Goal: Task Accomplishment & Management: Manage account settings

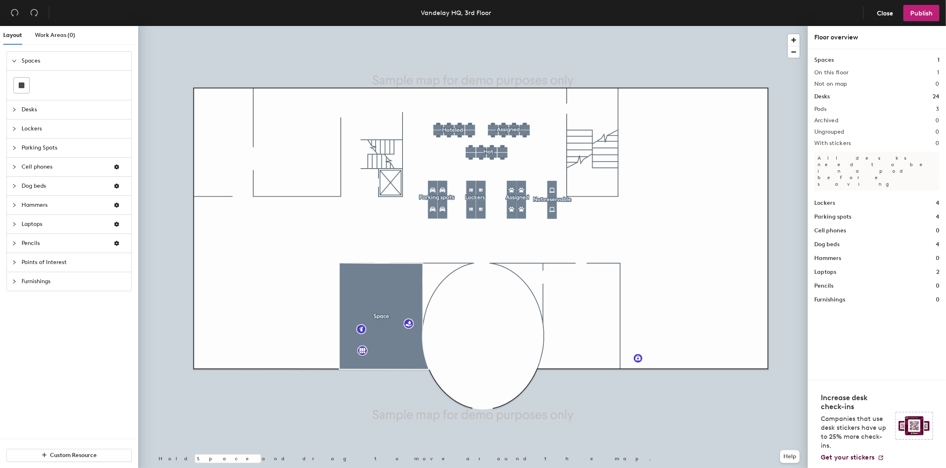
click at [63, 244] on span "Pencils" at bounding box center [64, 243] width 85 height 19
click at [41, 241] on icon at bounding box center [40, 238] width 10 height 10
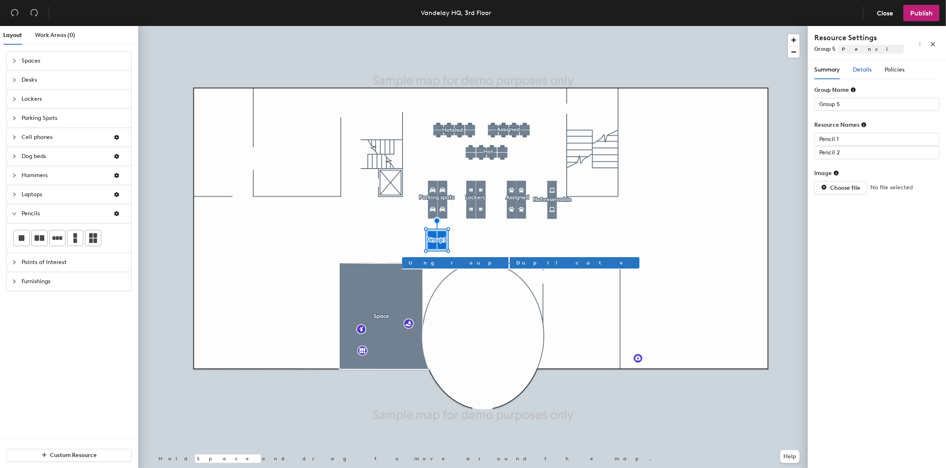
click at [866, 70] on span "Details" at bounding box center [862, 69] width 19 height 7
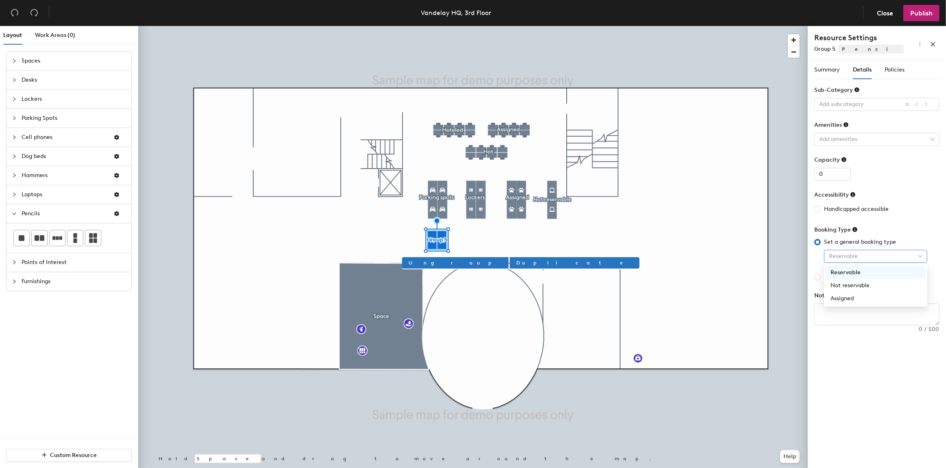
click at [866, 258] on span "Reservable" at bounding box center [876, 256] width 94 height 12
click at [866, 302] on div "Assigned" at bounding box center [876, 298] width 90 height 9
click at [328, 22] on header "Vandelay HQ, 3rd Floor Close Publish" at bounding box center [473, 13] width 946 height 26
click at [895, 72] on span "Policies" at bounding box center [895, 69] width 20 height 7
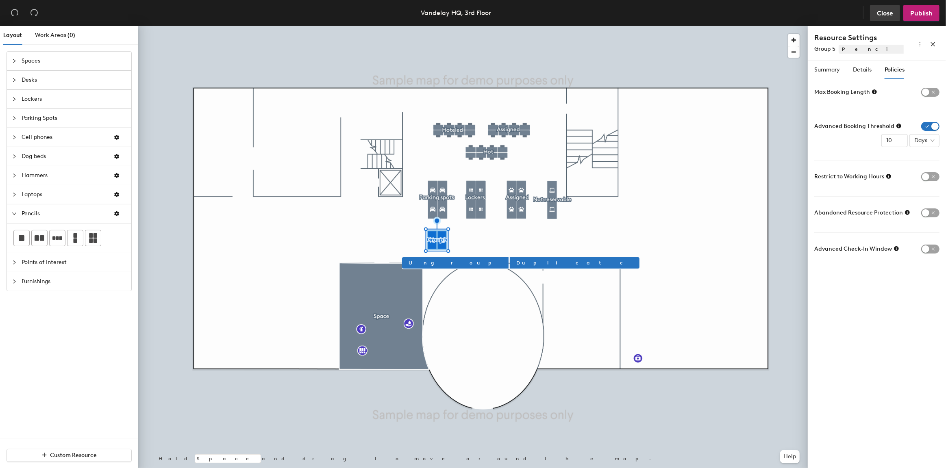
click at [889, 11] on span "Close" at bounding box center [885, 13] width 16 height 8
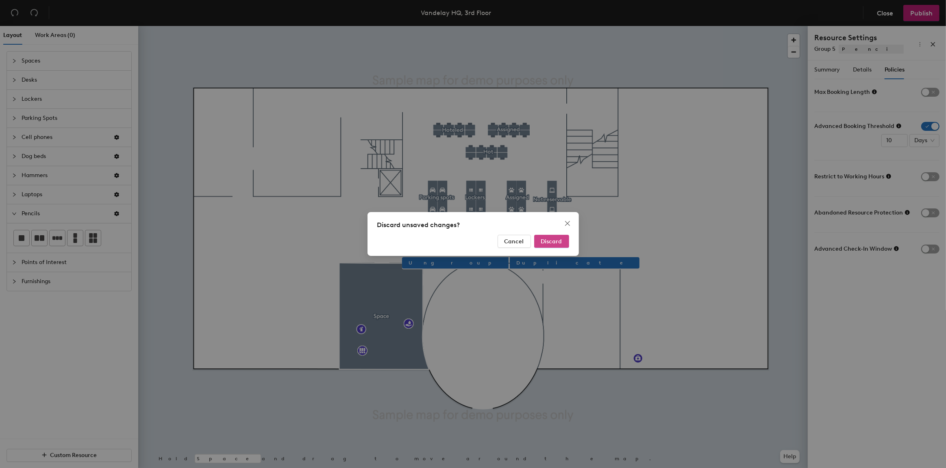
click at [550, 238] on span "Discard" at bounding box center [551, 241] width 21 height 7
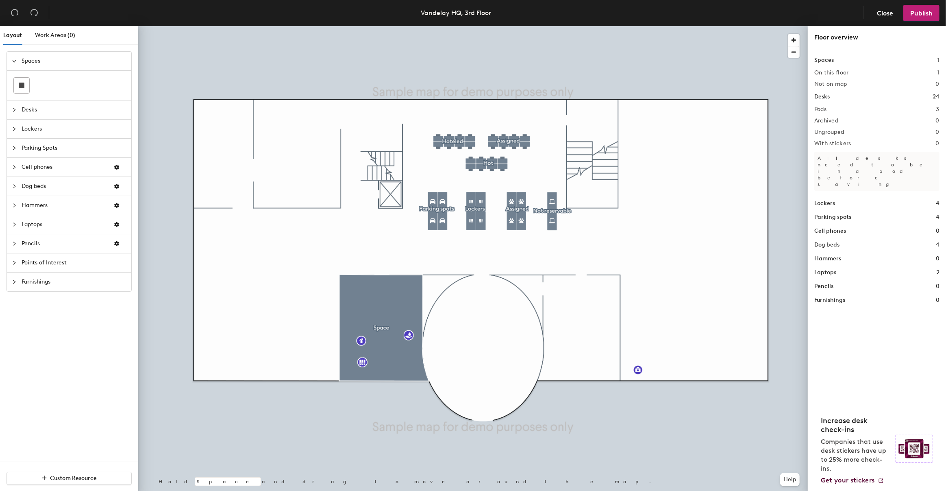
click at [85, 241] on span "Pencils" at bounding box center [64, 243] width 85 height 19
click at [94, 241] on icon at bounding box center [93, 238] width 8 height 10
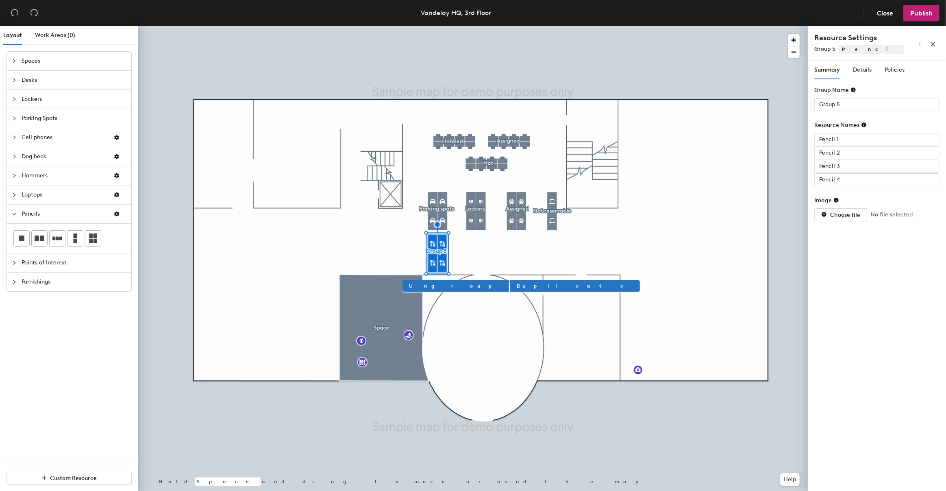
click at [850, 97] on div "Group Name" at bounding box center [876, 92] width 125 height 12
click at [845, 102] on input "Group 5" at bounding box center [876, 104] width 125 height 13
type input "Mix assign/reserved"
click at [863, 85] on div "Summary Details Policies Group Name Mix assign/reserved Resource Names Pencil 1…" at bounding box center [876, 146] width 125 height 170
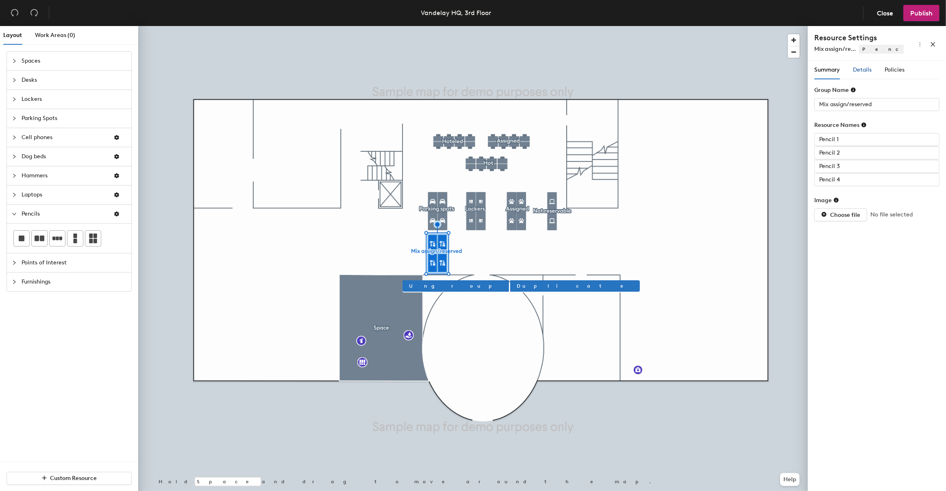
click at [863, 73] on span "Details" at bounding box center [862, 69] width 19 height 7
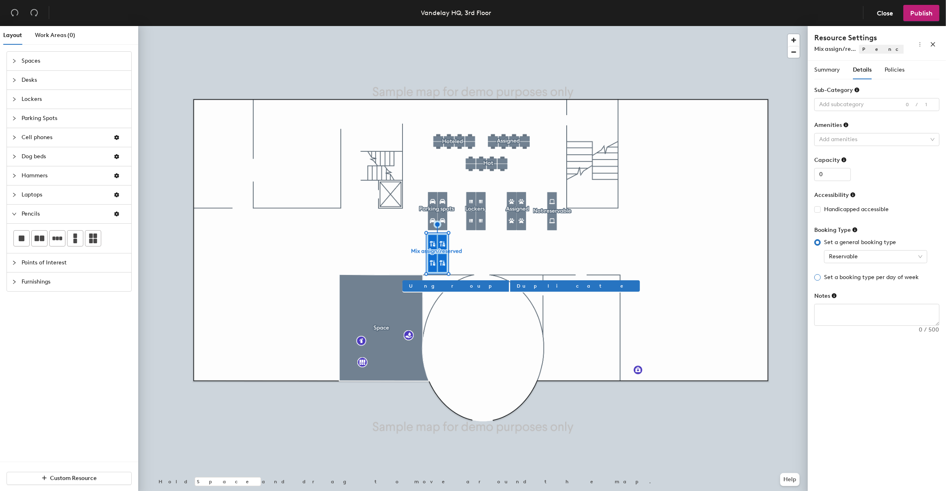
click at [870, 276] on span "Set a booking type per day of week" at bounding box center [871, 277] width 101 height 9
click at [821, 276] on input "Set a booking type per day of week" at bounding box center [817, 277] width 7 height 7
radio input "true"
click at [891, 297] on span "Reservable" at bounding box center [903, 299] width 58 height 12
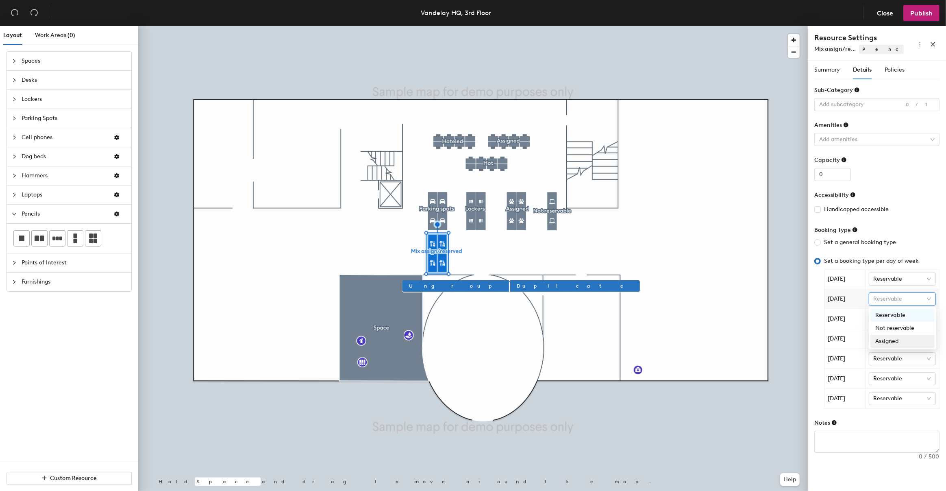
click at [889, 340] on div "Assigned" at bounding box center [902, 341] width 54 height 9
click at [897, 322] on span "Reservable" at bounding box center [903, 319] width 58 height 12
click at [891, 348] on div "Not reservable" at bounding box center [902, 347] width 54 height 9
click at [899, 340] on span "Reservable" at bounding box center [903, 339] width 58 height 12
click at [893, 355] on div "Reservable" at bounding box center [902, 354] width 54 height 9
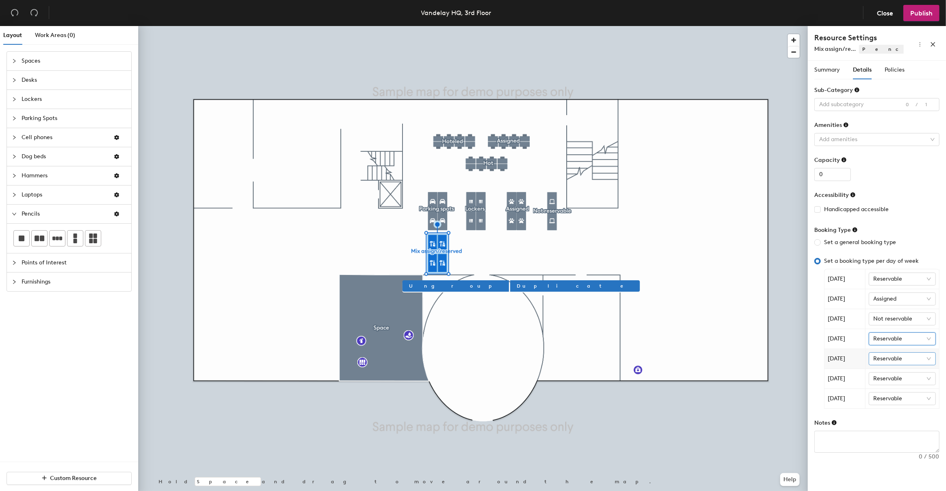
click at [891, 363] on span "Reservable" at bounding box center [903, 358] width 58 height 12
click at [887, 385] on div "Not reservable" at bounding box center [902, 387] width 54 height 9
click at [896, 379] on span "Reservable" at bounding box center [903, 378] width 58 height 12
click at [885, 418] on div "Assigned" at bounding box center [902, 420] width 54 height 9
click at [891, 396] on span "Reservable" at bounding box center [903, 398] width 58 height 12
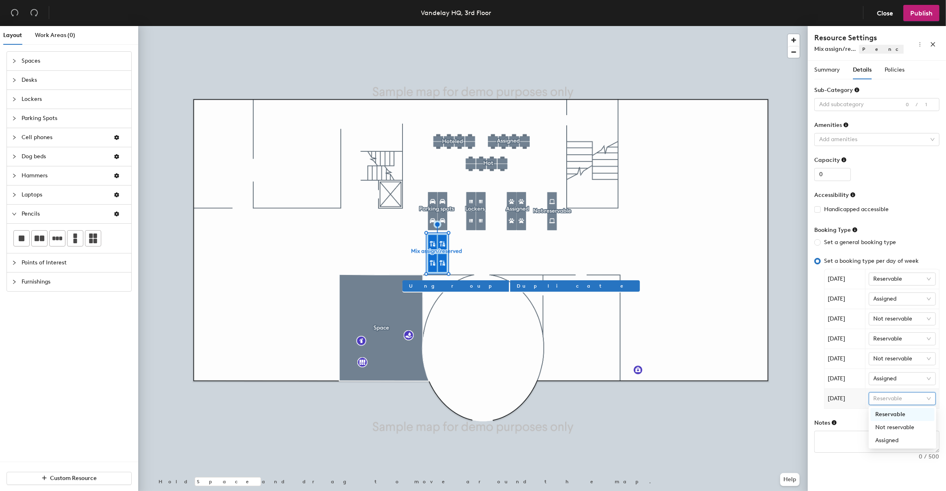
click at [892, 413] on div "Reservable" at bounding box center [902, 414] width 54 height 9
drag, startPoint x: 838, startPoint y: 99, endPoint x: 839, endPoint y: 111, distance: 12.6
click at [838, 99] on div at bounding box center [872, 104] width 113 height 11
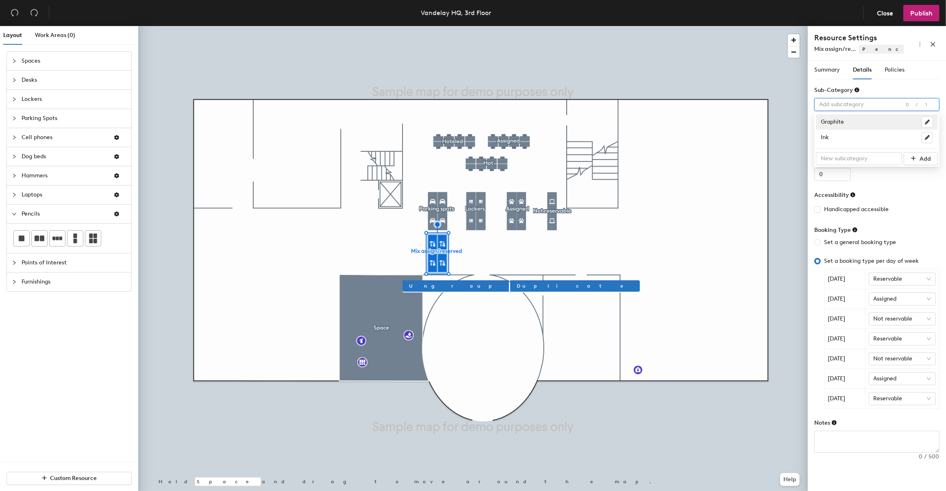
click at [838, 129] on div "Graphite" at bounding box center [877, 121] width 122 height 15
click at [835, 62] on div "Summary" at bounding box center [827, 70] width 26 height 19
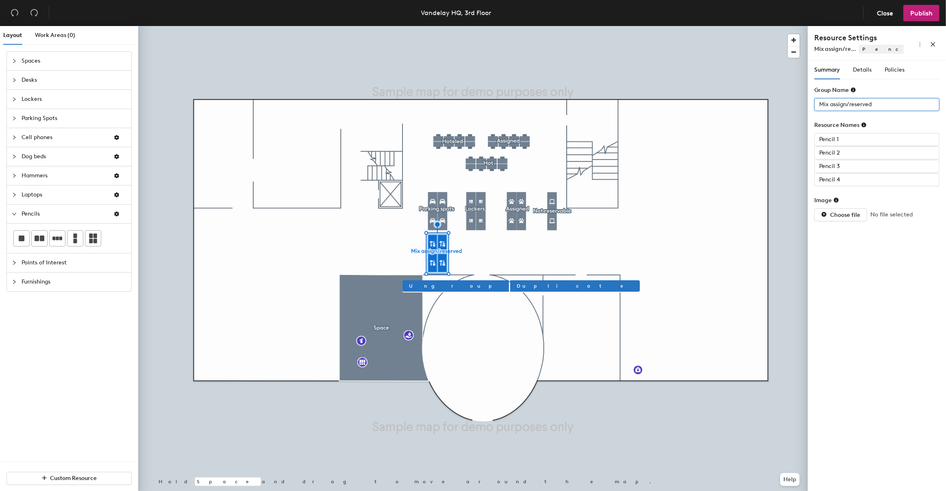
drag, startPoint x: 831, startPoint y: 104, endPoint x: 872, endPoint y: 184, distance: 89.8
click at [869, 178] on form "Group Name Mix assign/reserved Resource Names Pencil 1 Pencil 2 Pencil 3 Pencil…" at bounding box center [876, 153] width 125 height 135
type input "Mix res type"
click at [918, 13] on span "Publish" at bounding box center [921, 13] width 22 height 8
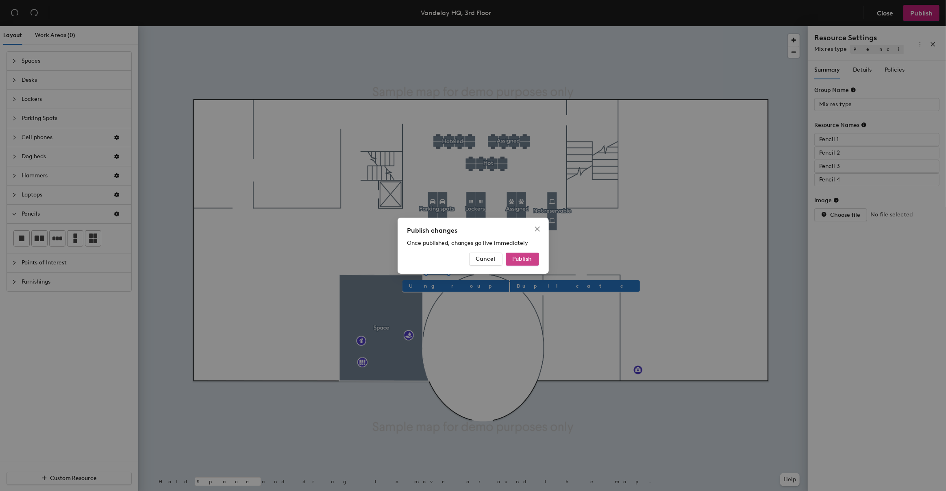
click at [523, 264] on button "Publish" at bounding box center [522, 258] width 33 height 13
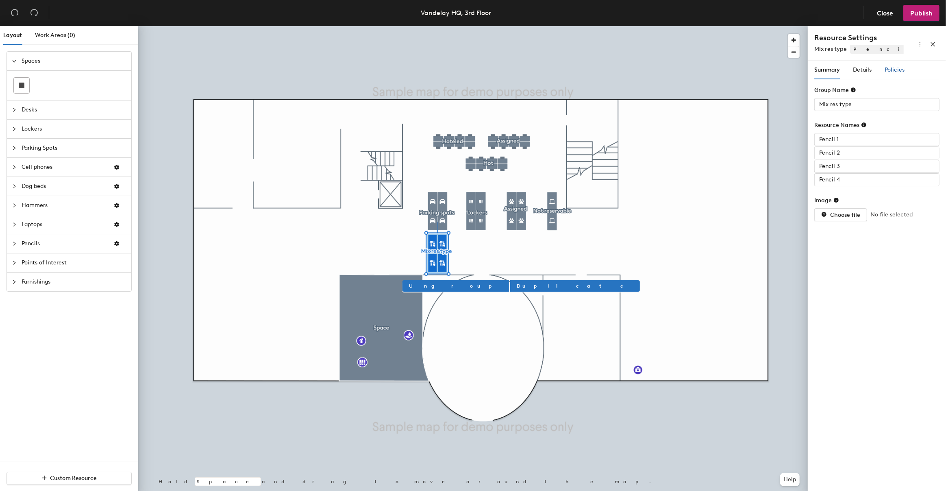
click at [892, 68] on span "Policies" at bounding box center [895, 69] width 20 height 7
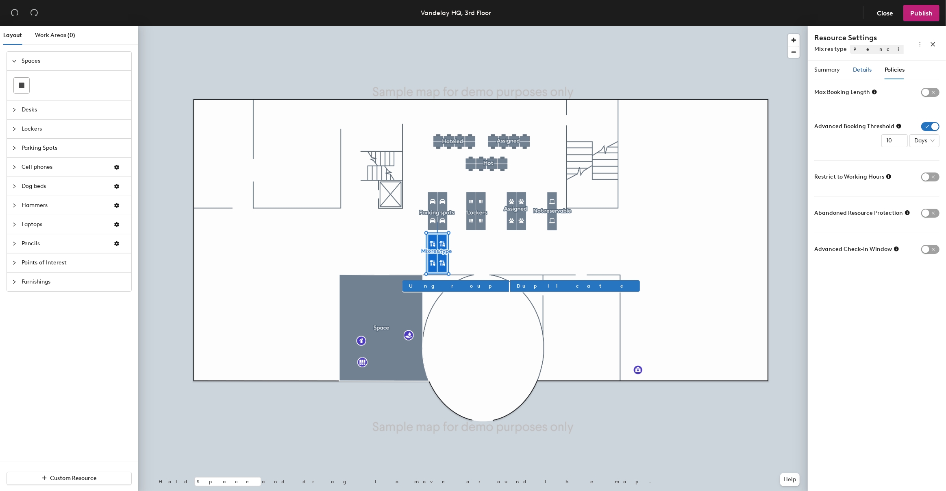
click at [867, 68] on span "Details" at bounding box center [862, 69] width 19 height 7
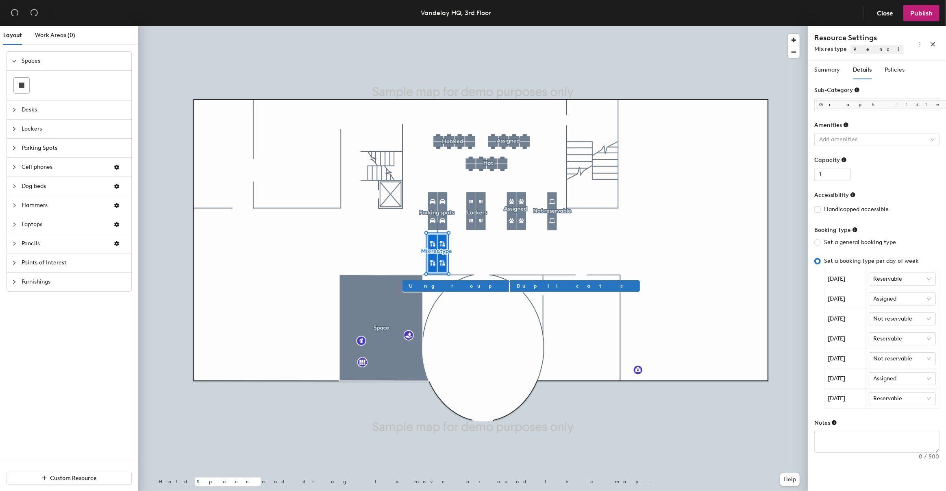
click at [437, 26] on div at bounding box center [473, 26] width 670 height 0
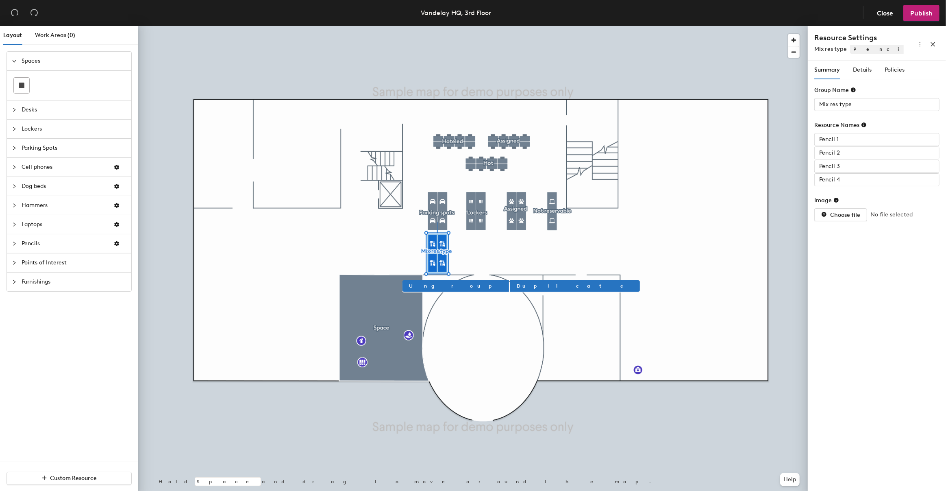
type input "Parking spots"
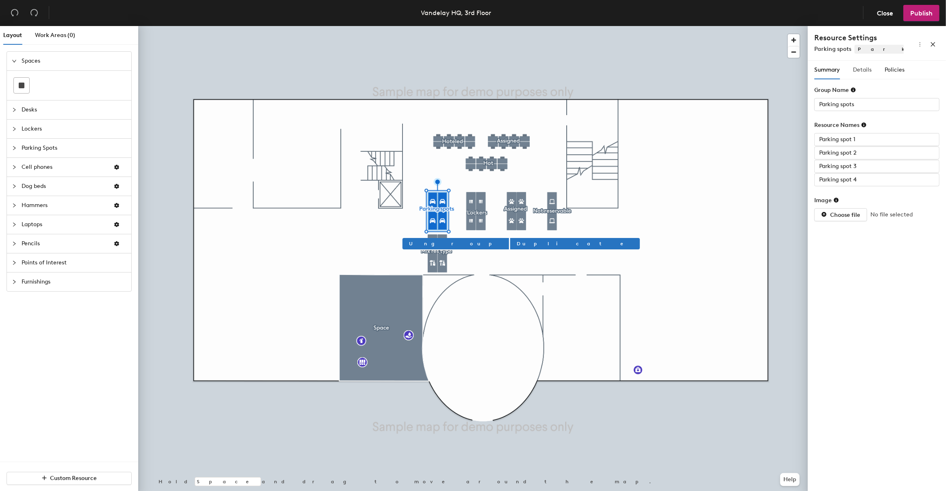
click at [869, 61] on div "Details" at bounding box center [862, 70] width 19 height 19
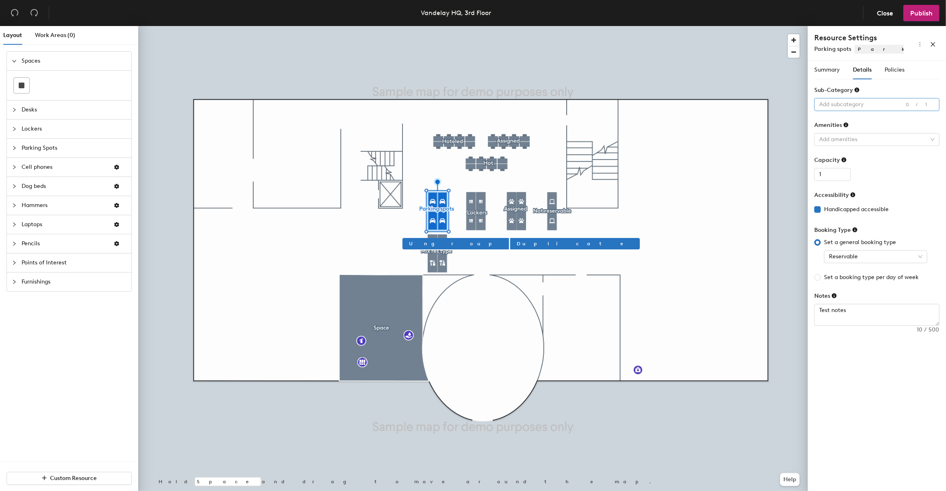
click at [859, 102] on div at bounding box center [872, 104] width 113 height 11
click at [859, 123] on div "Electric vehicle (EV)" at bounding box center [877, 121] width 112 height 11
click at [935, 19] on button "Publish" at bounding box center [921, 13] width 36 height 16
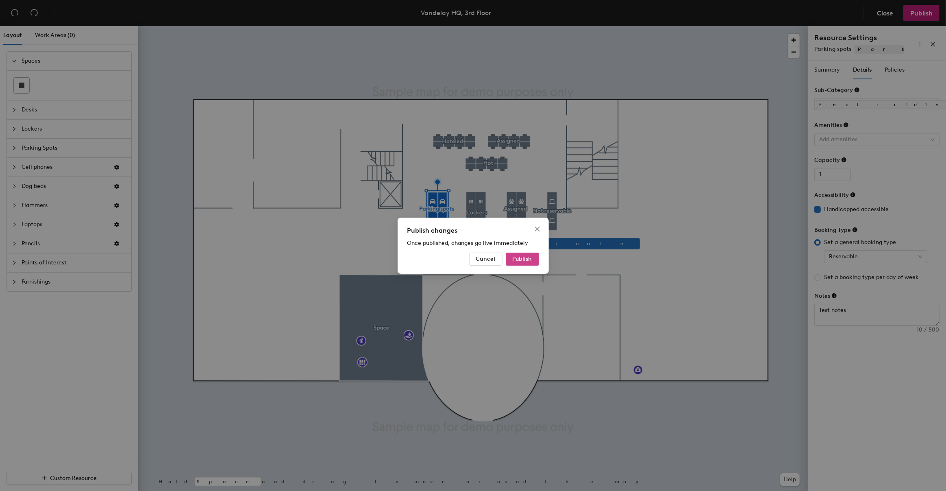
click at [515, 252] on button "Publish" at bounding box center [522, 258] width 33 height 13
